Goal: Information Seeking & Learning: Learn about a topic

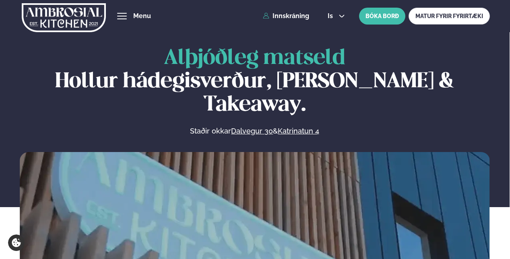
scroll to position [373, 0]
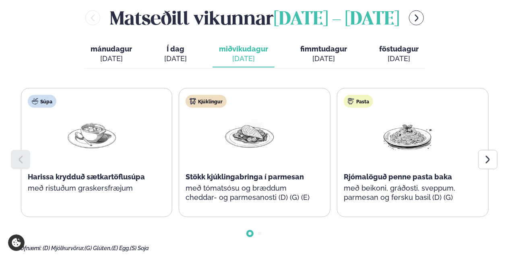
click at [478, 150] on div at bounding box center [487, 159] width 19 height 19
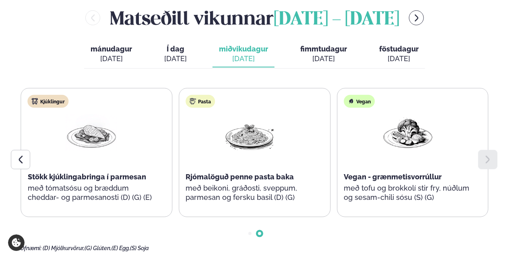
click at [19, 150] on div at bounding box center [20, 159] width 19 height 19
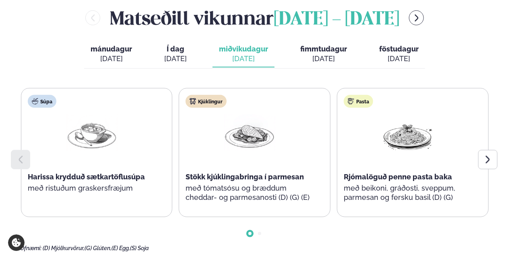
click at [317, 45] on span "fimmtudagur" at bounding box center [323, 49] width 47 height 8
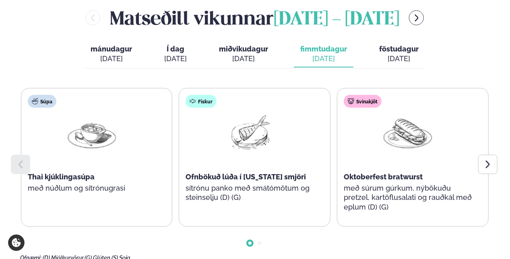
click at [388, 45] on span "föstudagur" at bounding box center [398, 49] width 39 height 8
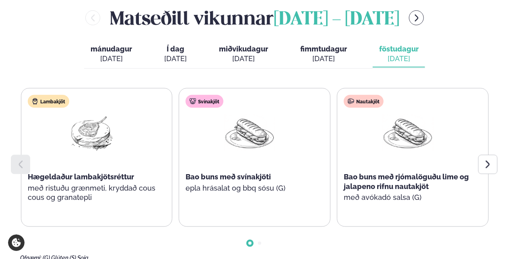
click at [492, 160] on icon at bounding box center [488, 165] width 10 height 10
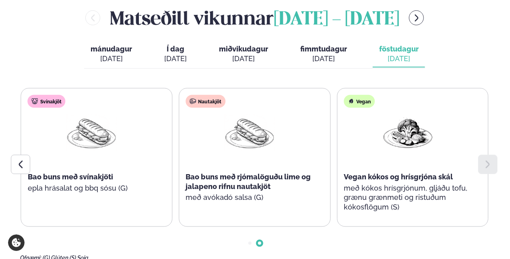
click at [326, 54] on div "[DATE]" at bounding box center [323, 59] width 47 height 10
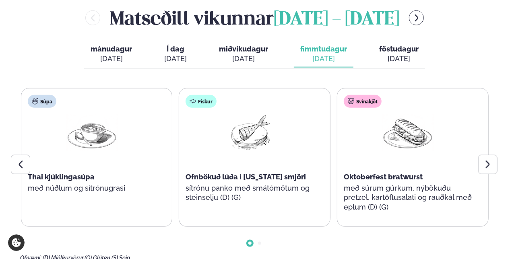
click at [494, 155] on div at bounding box center [487, 164] width 19 height 19
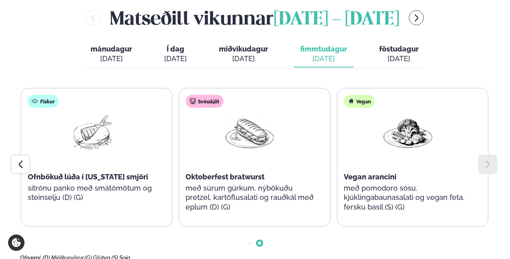
click at [437, 51] on div "[PERSON_NAME] [DATE] - [DATE] [PERSON_NAME]. [DATE] Í dag Í d. [DATE] miðvikuda…" at bounding box center [255, 133] width 470 height 257
drag, startPoint x: 407, startPoint y: 29, endPoint x: 406, endPoint y: 34, distance: 5.0
click at [406, 41] on button "föstudagur fös. [DATE]" at bounding box center [399, 54] width 52 height 27
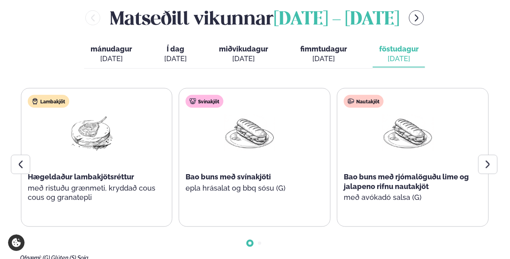
click at [260, 54] on div "[DATE]" at bounding box center [243, 59] width 49 height 10
